Goal: Task Accomplishment & Management: Manage account settings

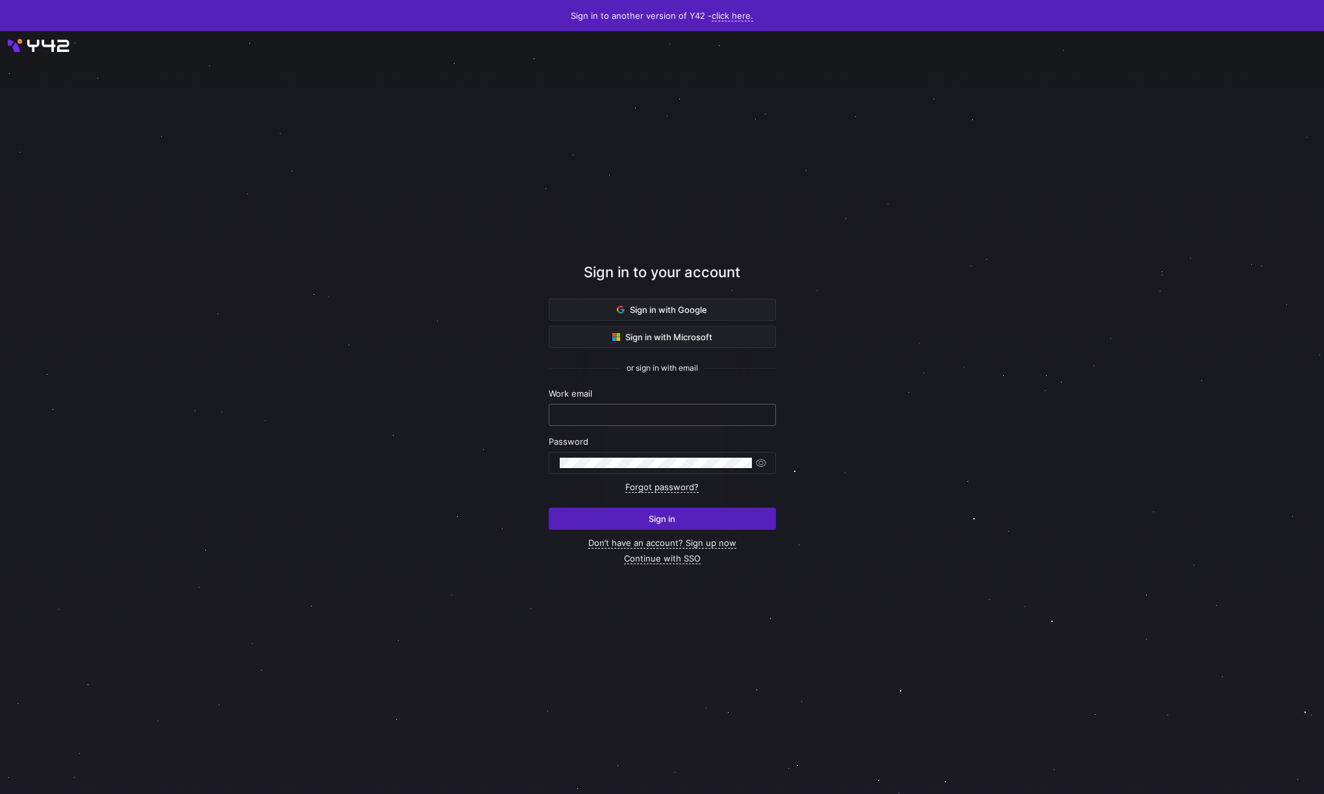
click at [639, 410] on input "text" at bounding box center [662, 415] width 205 height 10
type input "[PERSON_NAME][EMAIL_ADDRESS][DOMAIN_NAME]"
click at [668, 558] on link "Continue with SSO" at bounding box center [662, 558] width 77 height 11
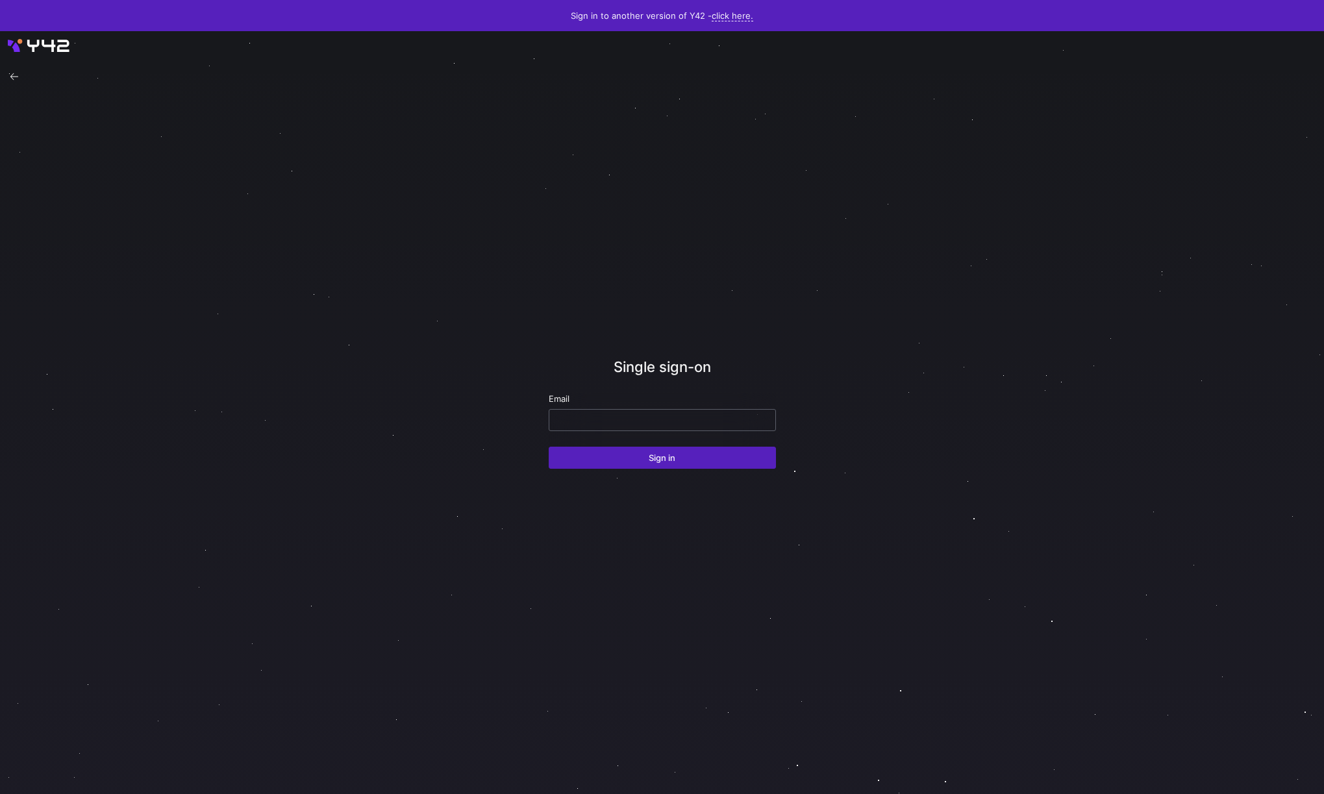
click at [613, 424] on input "email" at bounding box center [662, 420] width 205 height 10
type input "[PERSON_NAME][EMAIL_ADDRESS][DOMAIN_NAME]"
click at [548, 447] on button "Sign in" at bounding box center [661, 458] width 227 height 22
click at [662, 421] on input "[PERSON_NAME][EMAIL_ADDRESS][DOMAIN_NAME]" at bounding box center [662, 420] width 205 height 10
